Goal: Transaction & Acquisition: Download file/media

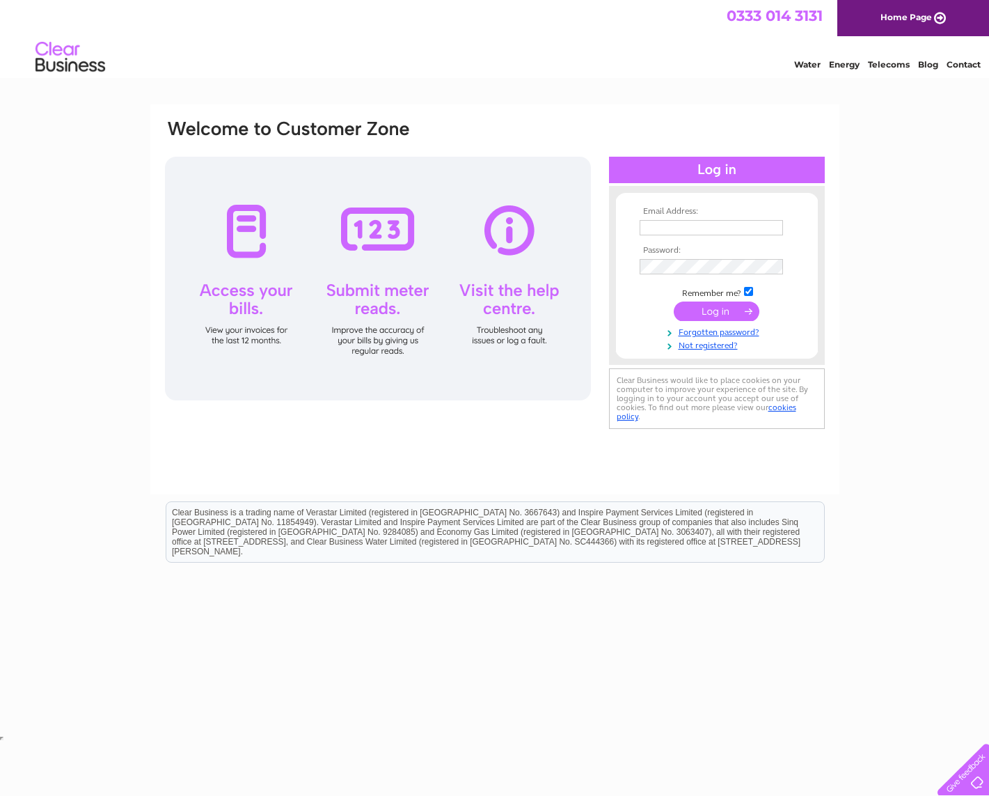
type input "[PERSON_NAME][EMAIL_ADDRESS][DOMAIN_NAME]"
click at [716, 309] on input "submit" at bounding box center [717, 310] width 86 height 19
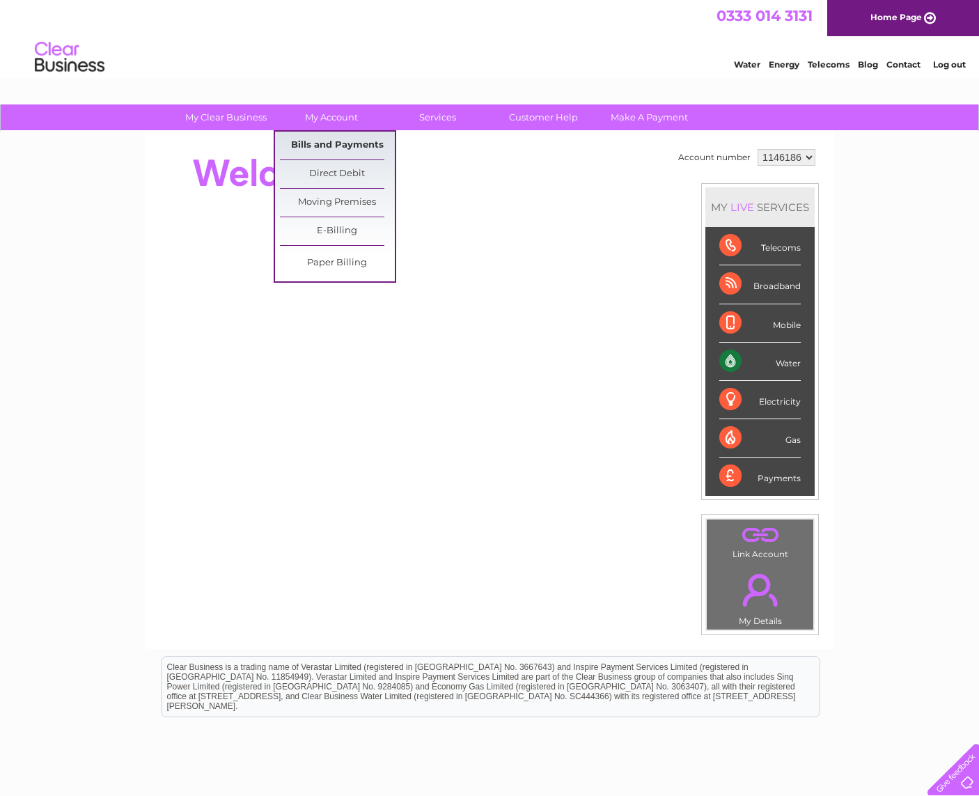
click at [322, 142] on link "Bills and Payments" at bounding box center [337, 146] width 115 height 28
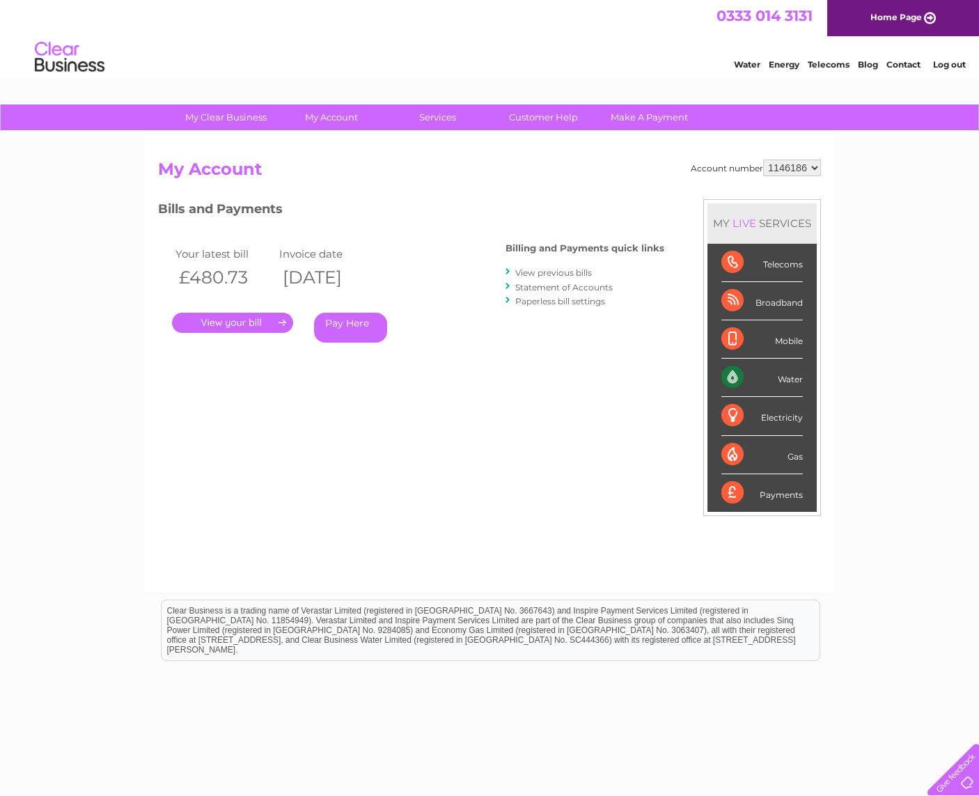
click at [269, 318] on link "." at bounding box center [232, 323] width 121 height 20
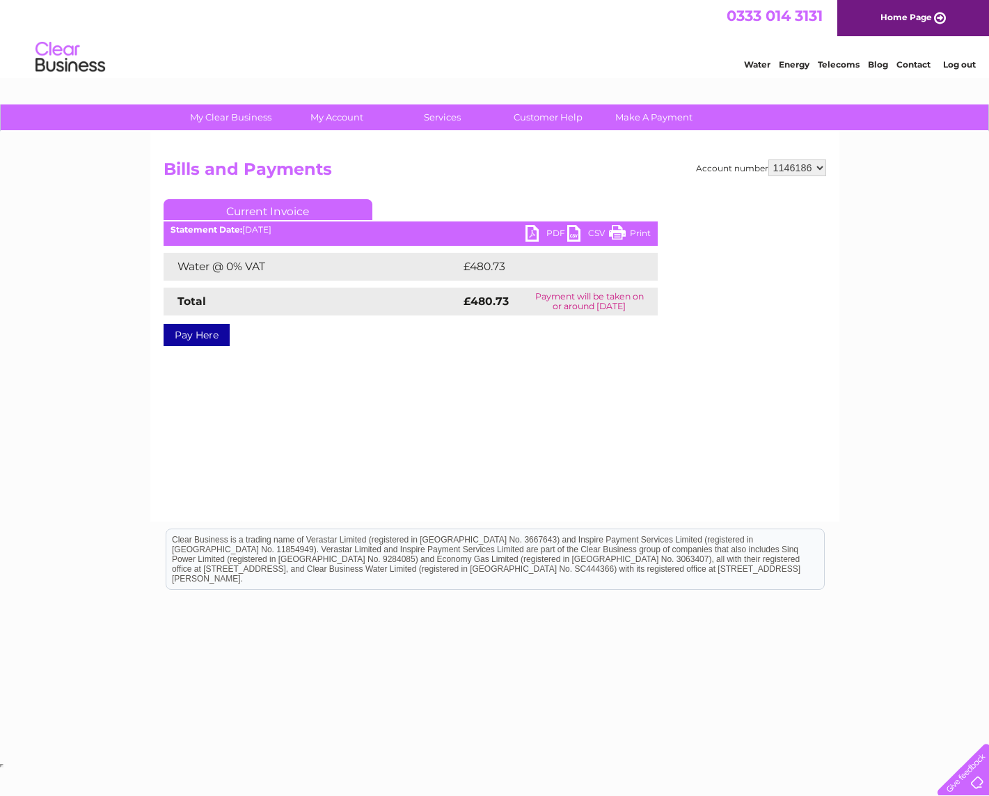
click at [551, 232] on link "PDF" at bounding box center [547, 235] width 42 height 20
